Goal: Information Seeking & Learning: Learn about a topic

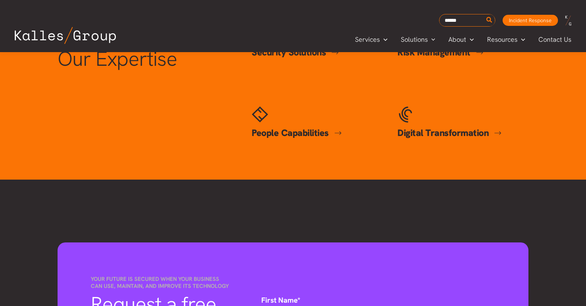
scroll to position [365, 0]
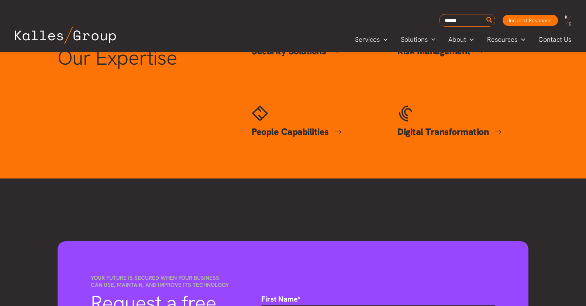
click at [175, 84] on div "Discover Our Expertise Security Solutions Security Solutions Cybersecurity Secu…" at bounding box center [293, 84] width 486 height 135
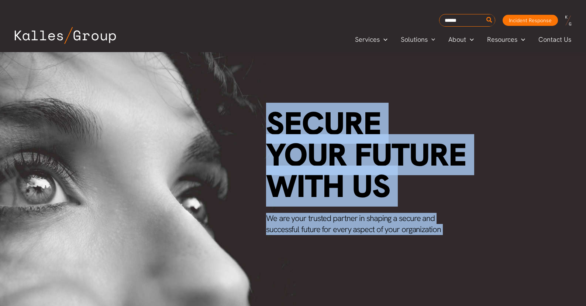
scroll to position [0, 0]
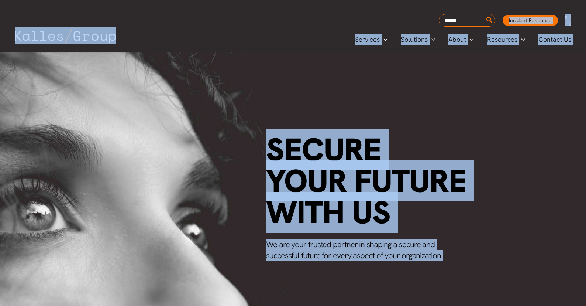
drag, startPoint x: 0, startPoint y: 0, endPoint x: 550, endPoint y: -24, distance: 550.2
click at [471, 102] on div "Secure your future with us We are your trusted partner in shaping a secure and …" at bounding box center [293, 206] width 586 height 308
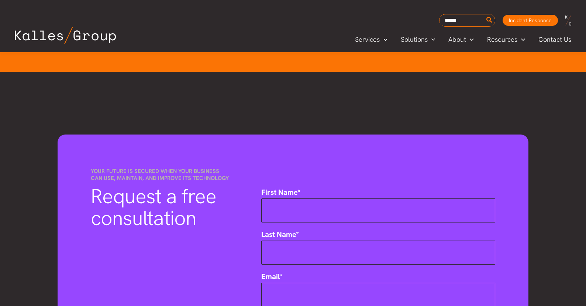
scroll to position [472, 0]
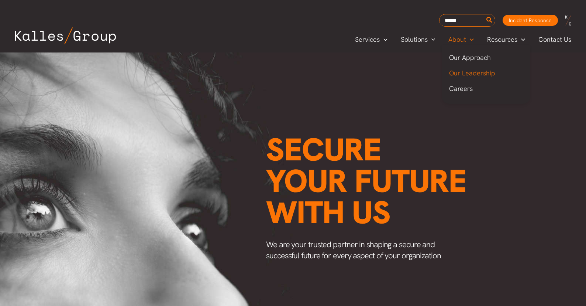
click at [474, 74] on span "Our Leadership" at bounding box center [472, 73] width 46 height 8
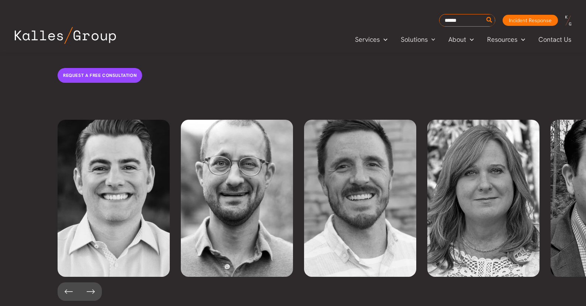
scroll to position [1589, 0]
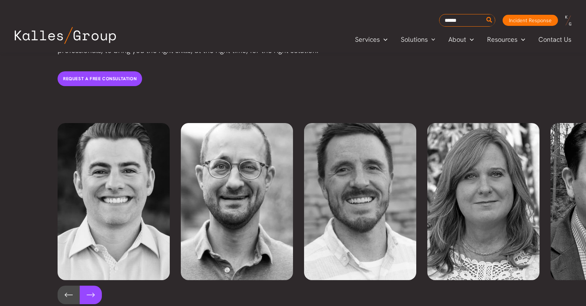
click at [90, 285] on button at bounding box center [91, 294] width 22 height 18
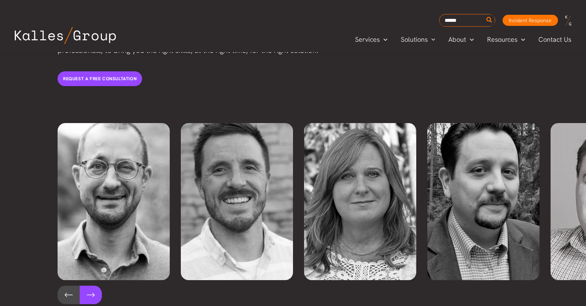
click at [90, 285] on button at bounding box center [91, 294] width 22 height 18
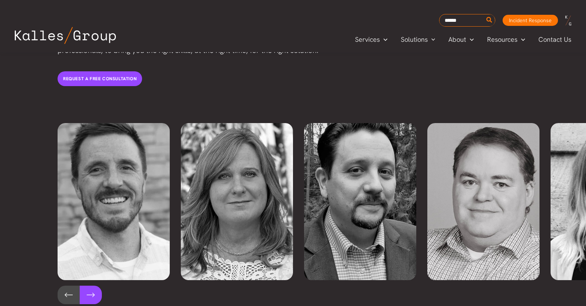
click at [90, 285] on button at bounding box center [91, 294] width 22 height 18
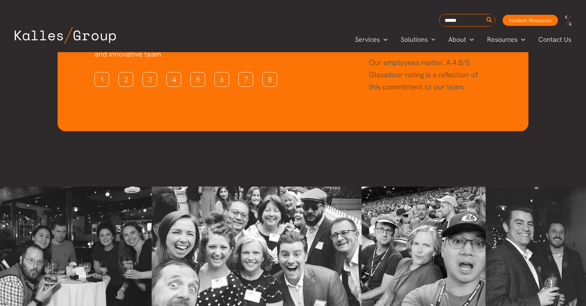
scroll to position [2159, 0]
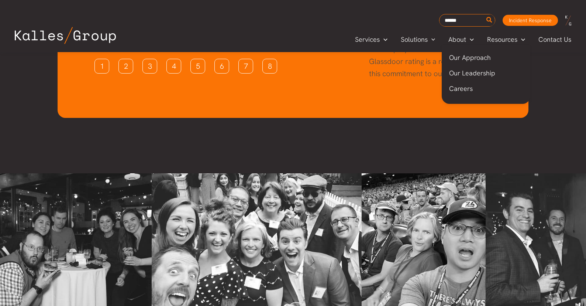
click at [470, 58] on span "Our Approach" at bounding box center [470, 57] width 42 height 8
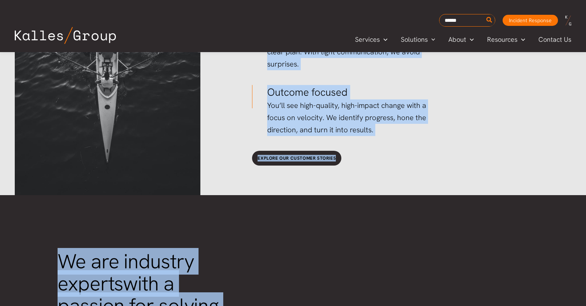
scroll to position [1237, 0]
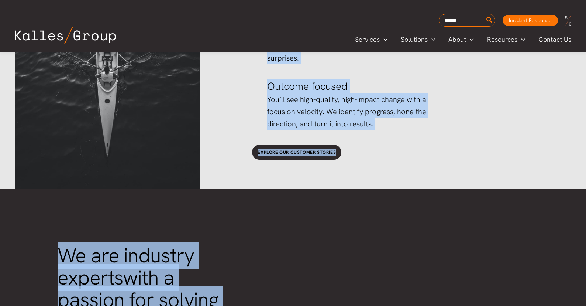
drag, startPoint x: 253, startPoint y: 66, endPoint x: 437, endPoint y: 127, distance: 194.6
click at [437, 127] on div "Our Approach We serve our people, customer, and communities to develop positive…" at bounding box center [408, 15] width 327 height 348
copy div "Our Approach We serve our people, customer, and communities to develop positive…"
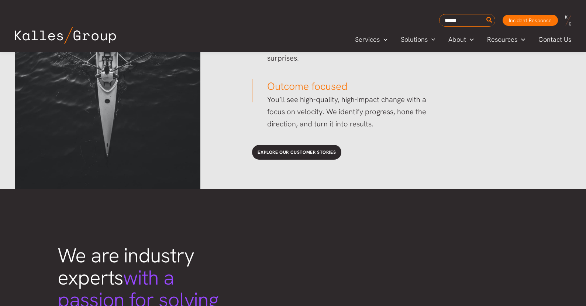
click at [463, 161] on div "Explore our customer stories" at bounding box center [408, 152] width 327 height 30
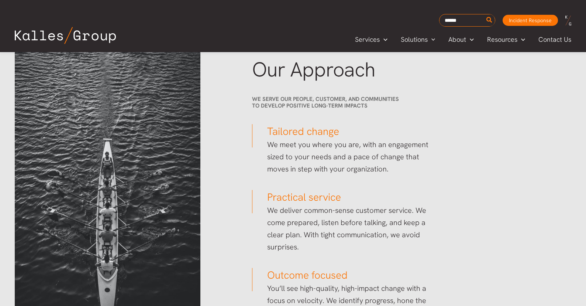
scroll to position [1049, 0]
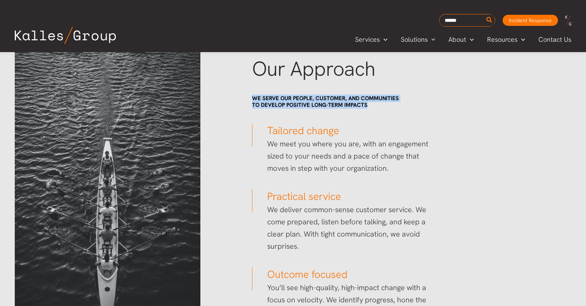
drag, startPoint x: 250, startPoint y: 96, endPoint x: 367, endPoint y: 104, distance: 117.0
click at [367, 104] on div "We serve our people, customer, and communities to develop positive long-term im…" at bounding box center [343, 101] width 196 height 29
copy span "We serve our people, customer, and communities to develop positive long-term im…"
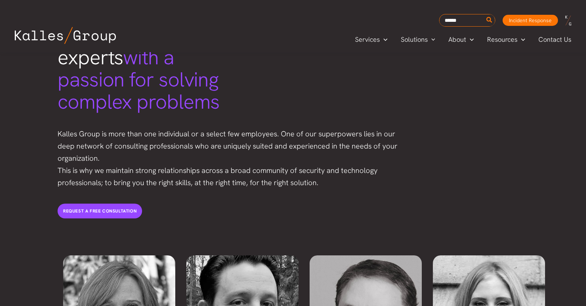
scroll to position [1464, 0]
